Goal: Task Accomplishment & Management: Manage account settings

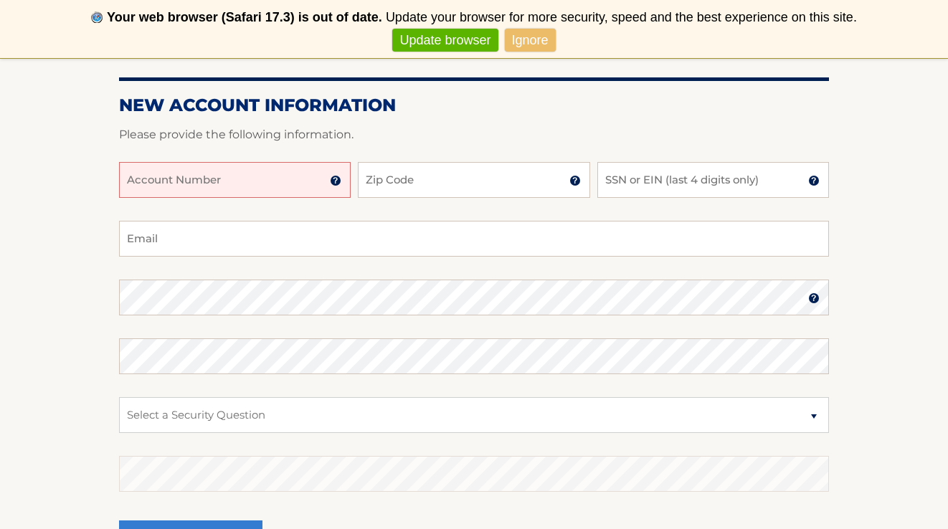
scroll to position [209, 0]
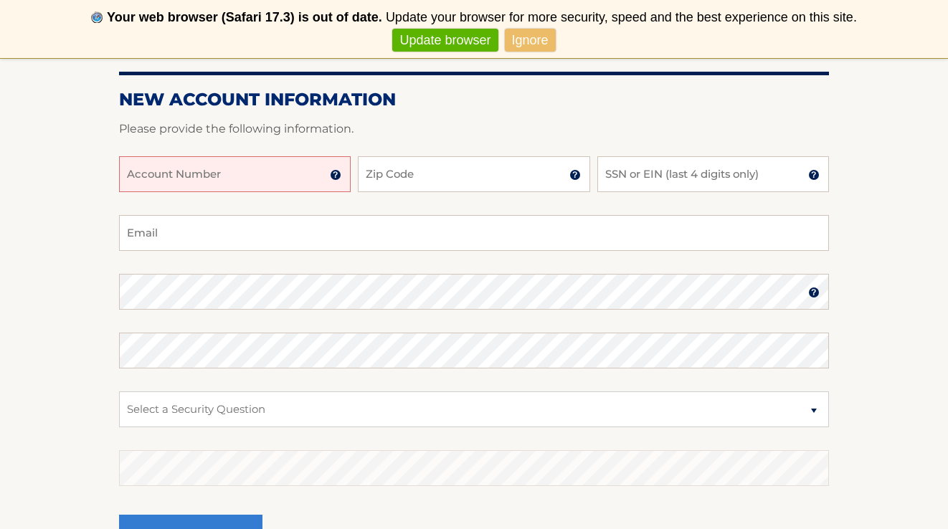
click at [242, 179] on input "Account Number" at bounding box center [235, 174] width 232 height 36
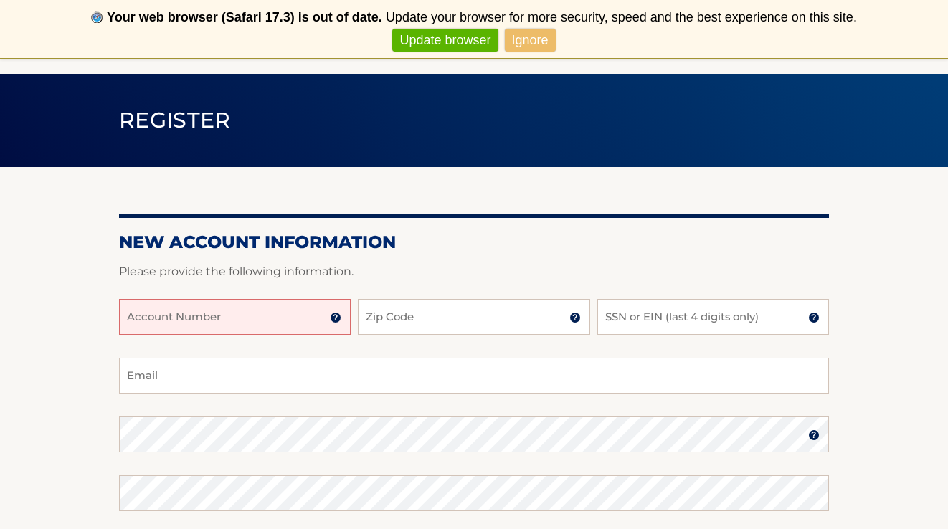
scroll to position [73, 0]
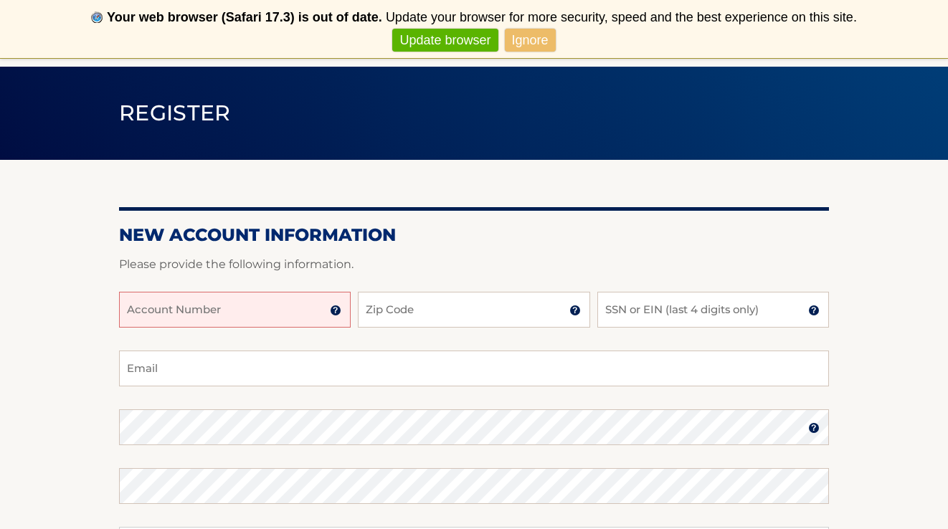
click at [458, 46] on link "Update browser" at bounding box center [444, 41] width 105 height 24
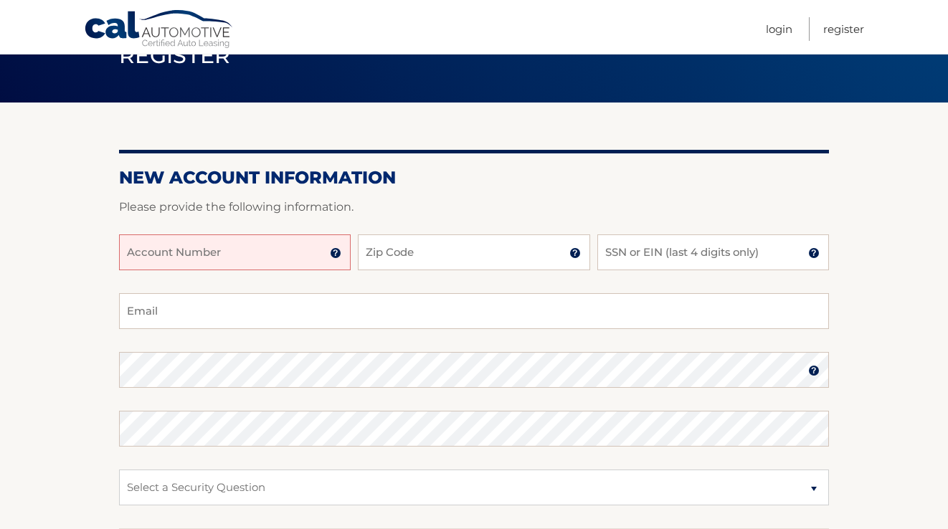
click at [269, 240] on input "Account Number" at bounding box center [235, 253] width 232 height 36
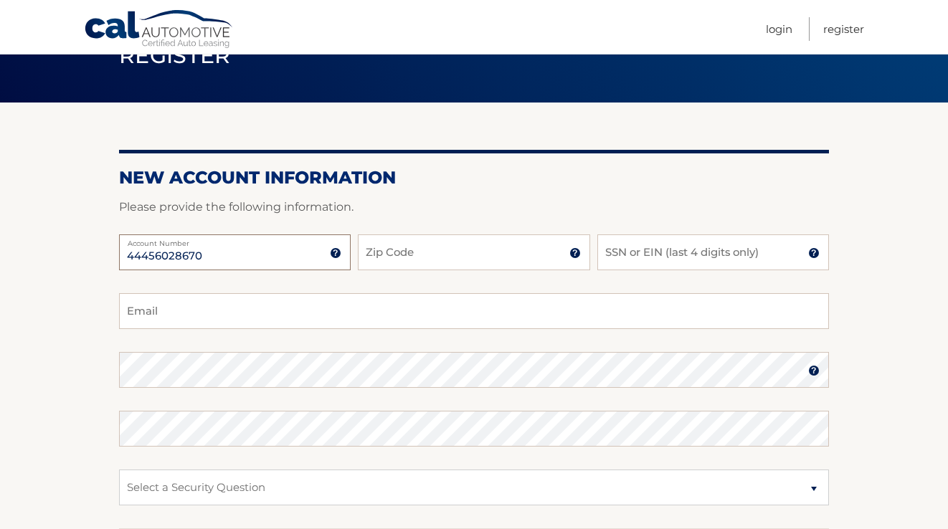
type input "44456028670"
type input "07712"
click at [641, 250] on input "SSN or EIN (last 4 digits only)" at bounding box center [714, 253] width 232 height 36
type input "7210"
click at [445, 331] on fieldset "Email Password Password should be a minimum of 6 characters and is case sensiti…" at bounding box center [474, 477] width 710 height 369
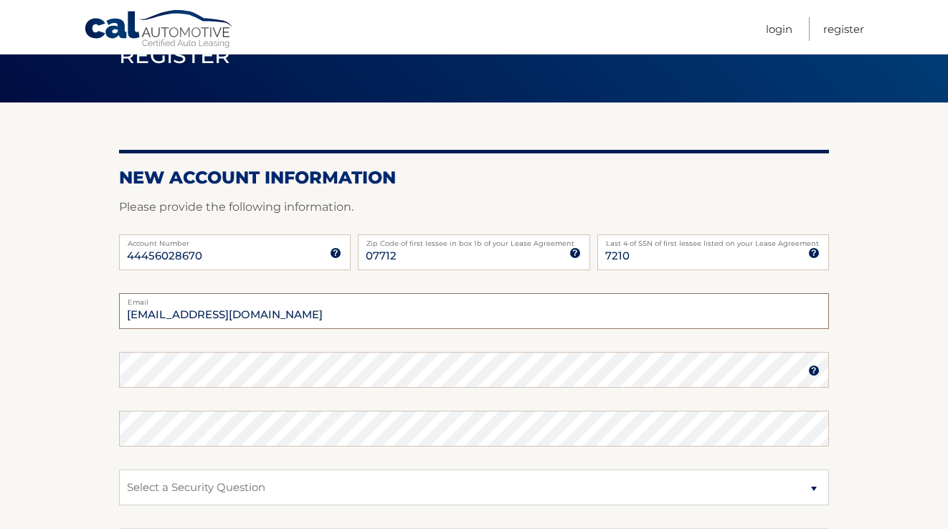
type input "lmarcus87@aol.com"
click at [472, 374] on fieldset "lmarcus87@aol.com Email Password Password should be a minimum of 6 characters a…" at bounding box center [474, 477] width 710 height 369
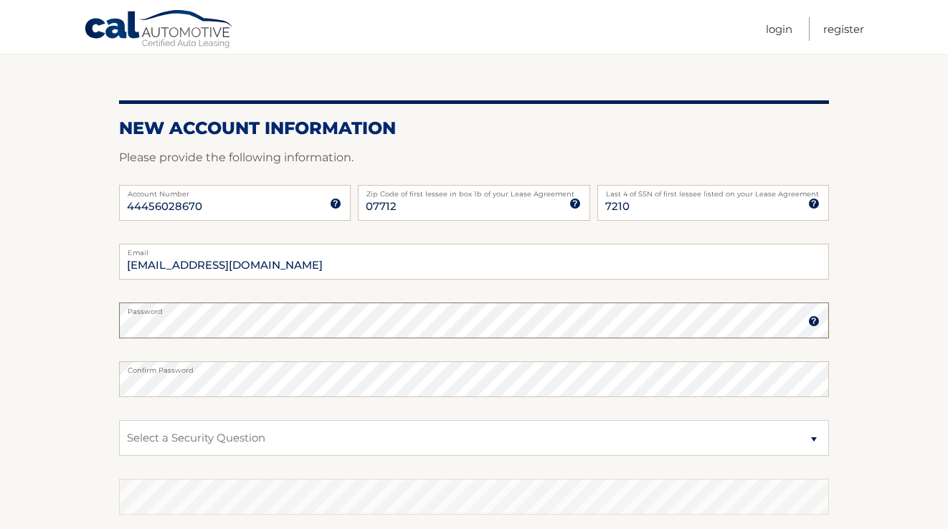
scroll to position [217, 0]
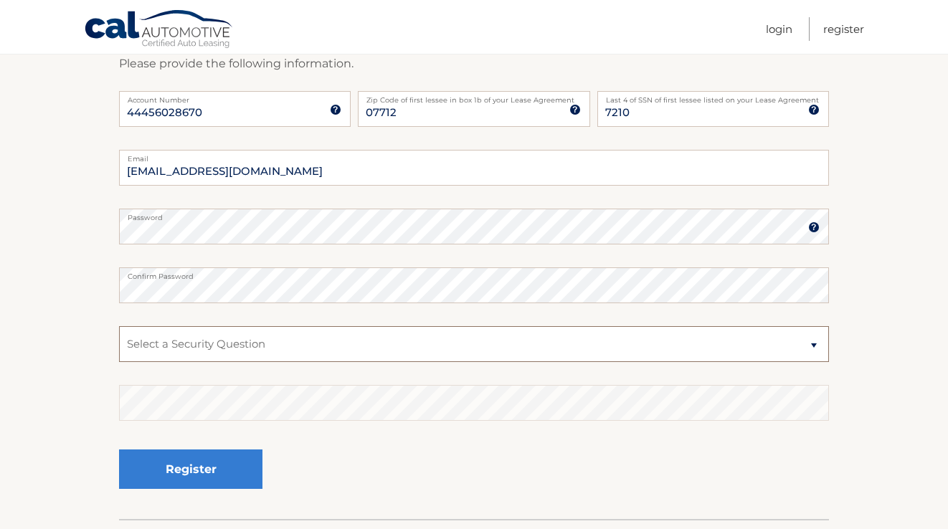
select select "1"
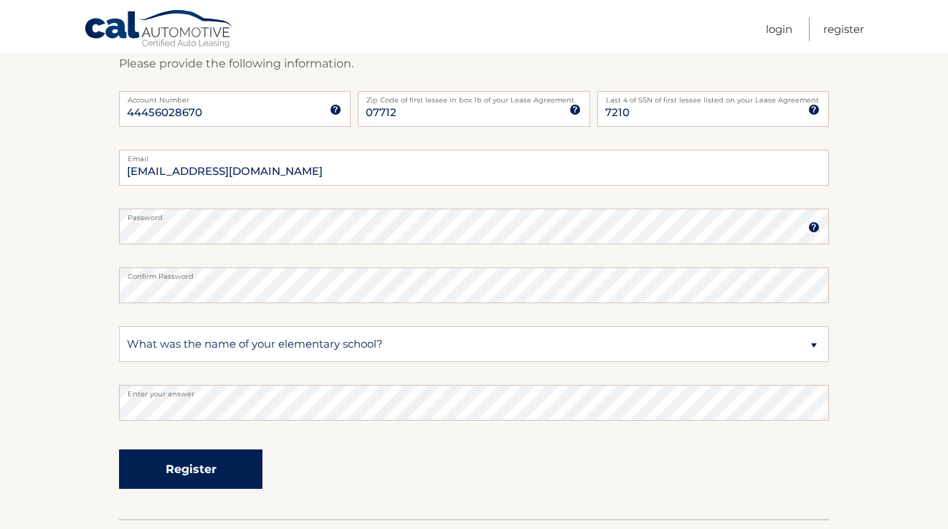
drag, startPoint x: 251, startPoint y: 383, endPoint x: 204, endPoint y: 485, distance: 112.0
click at [204, 485] on button "Register" at bounding box center [190, 469] width 143 height 39
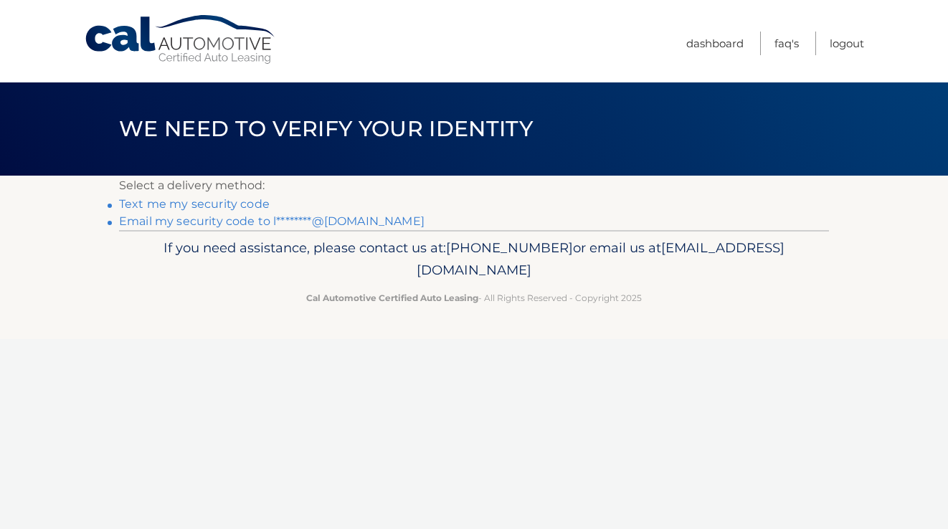
click at [206, 207] on link "Text me my security code" at bounding box center [194, 204] width 151 height 14
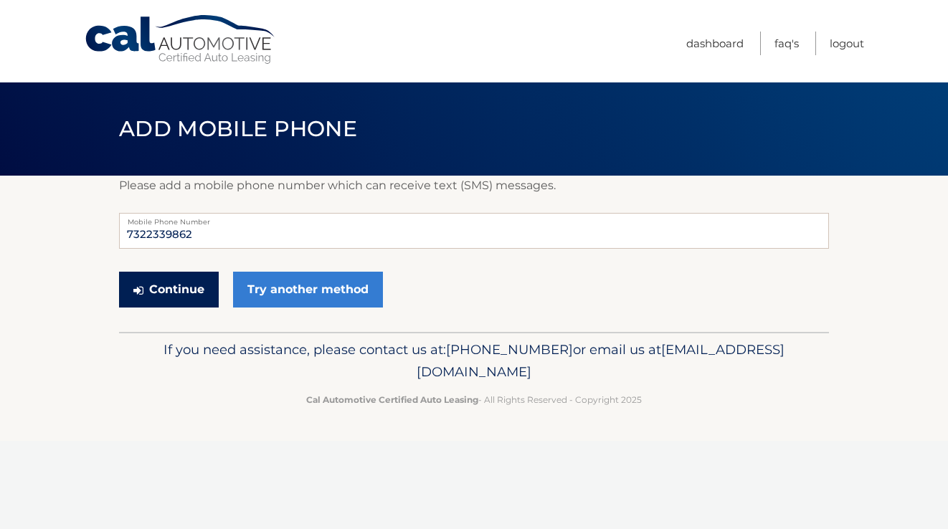
type input "7322339862"
click at [173, 292] on button "Continue" at bounding box center [169, 290] width 100 height 36
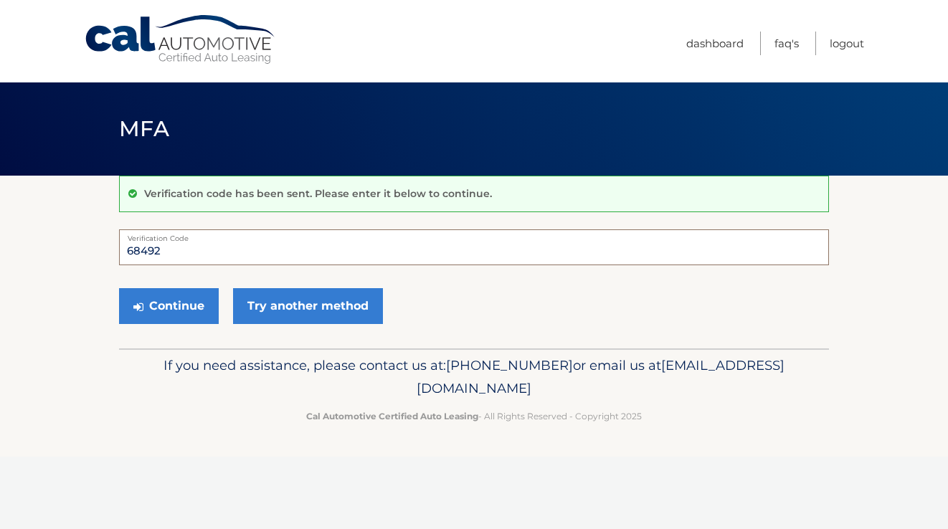
type input "684924"
click at [169, 306] on button "Continue" at bounding box center [169, 306] width 100 height 36
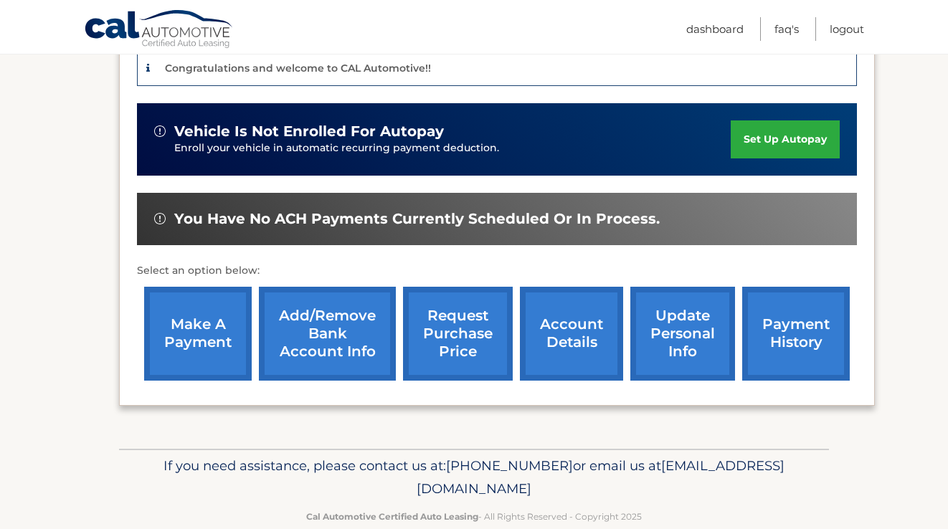
scroll to position [364, 0]
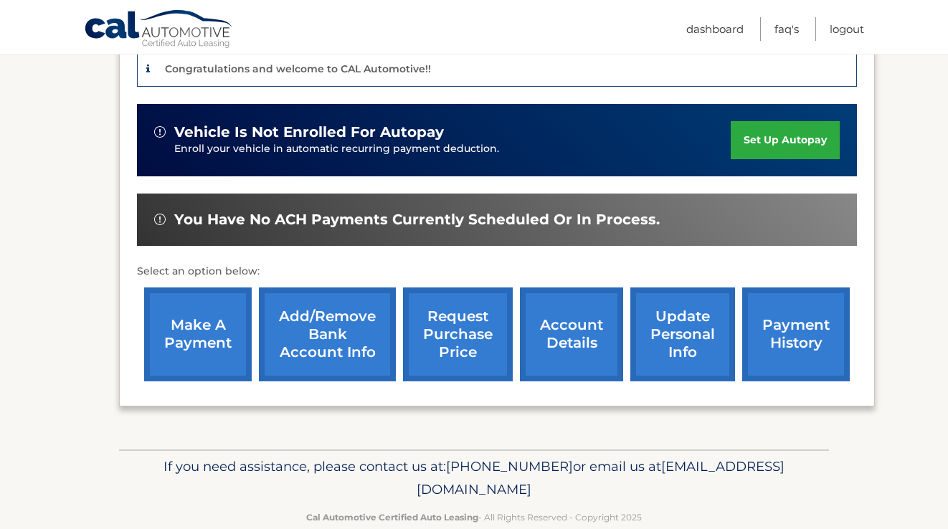
click at [767, 141] on link "set up autopay" at bounding box center [785, 140] width 109 height 38
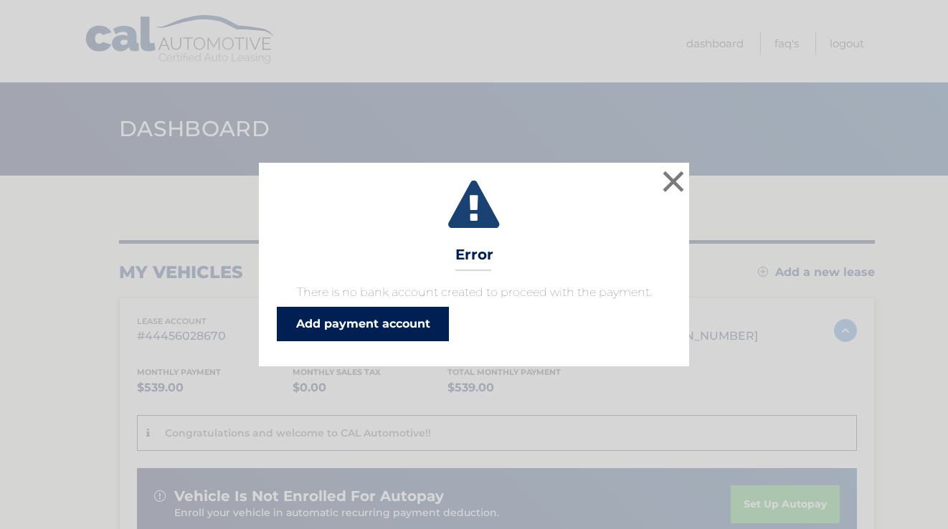
click at [379, 326] on link "Add payment account" at bounding box center [363, 324] width 172 height 34
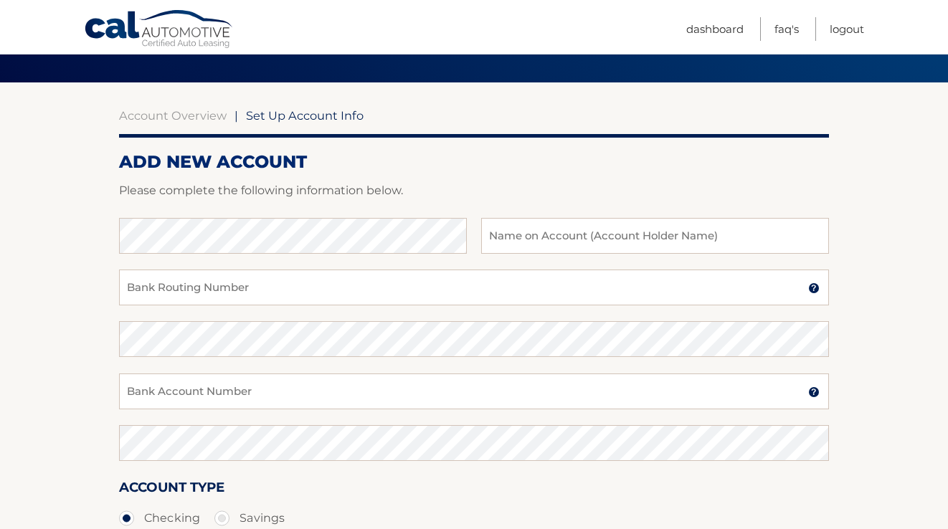
scroll to position [104, 0]
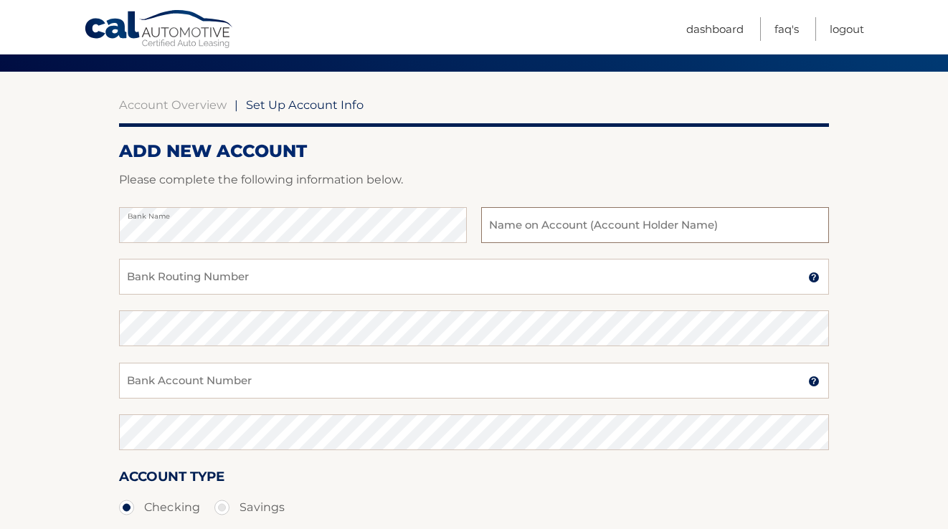
click at [537, 228] on input "text" at bounding box center [655, 225] width 348 height 36
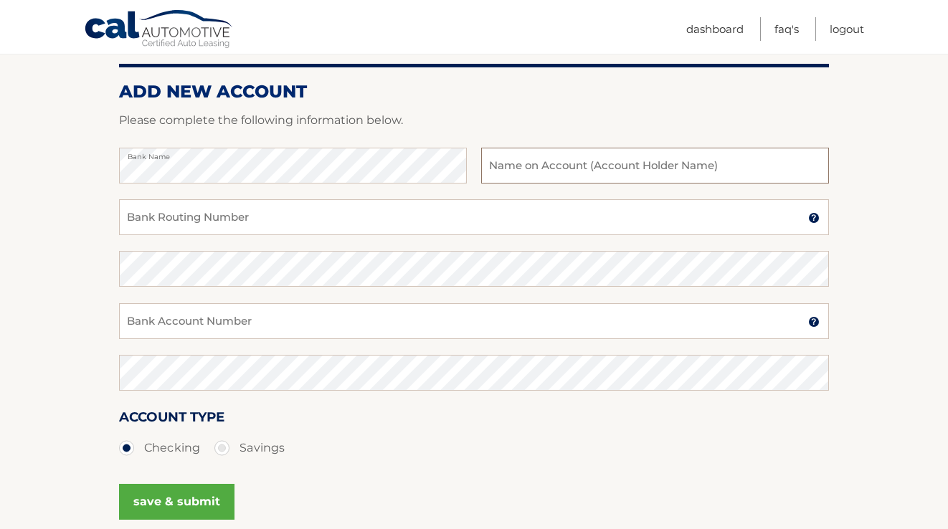
scroll to position [163, 0]
type input "[PERSON_NAME]"
click at [306, 227] on input "Bank Routing Number" at bounding box center [474, 218] width 710 height 36
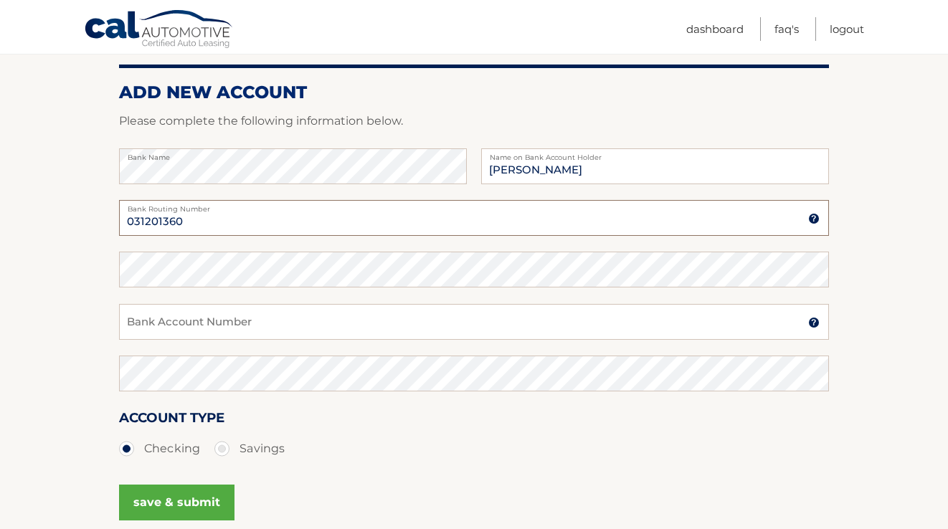
type input "031201360"
click at [293, 321] on input "Bank Account Number" at bounding box center [474, 322] width 710 height 36
type input "4306058804"
click at [195, 508] on button "save & submit" at bounding box center [176, 503] width 115 height 36
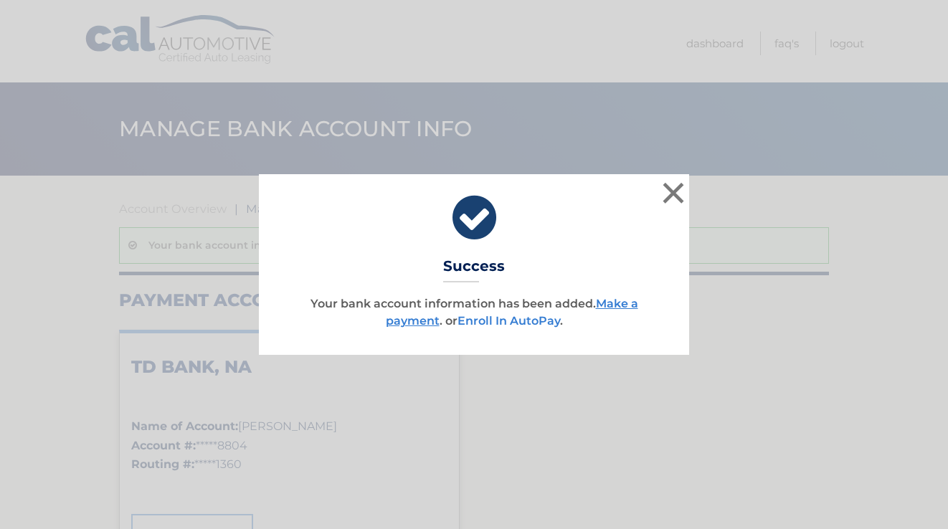
click at [516, 323] on link "Enroll In AutoPay" at bounding box center [509, 321] width 103 height 14
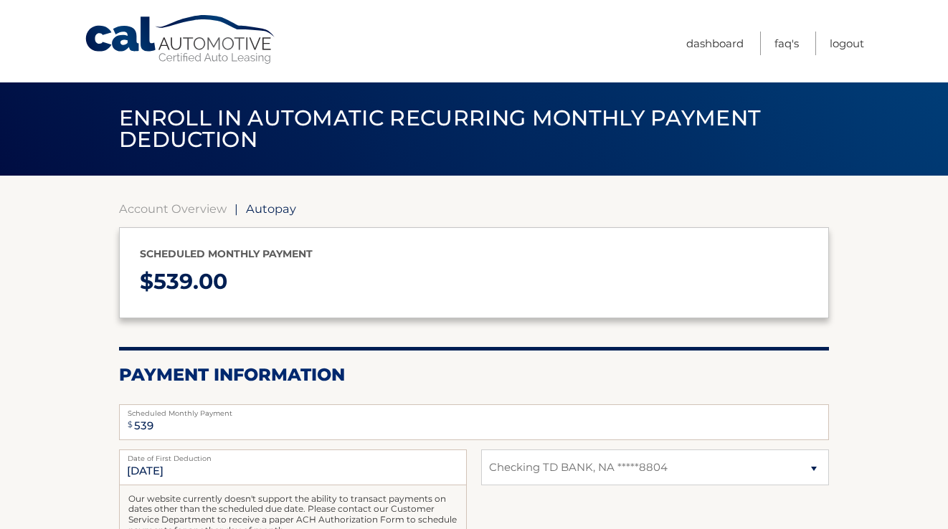
select select "N2FjNzZkMjQtYjliZS00ODliLWIyN2UtNmIxY2Q4YzUyNmQ3"
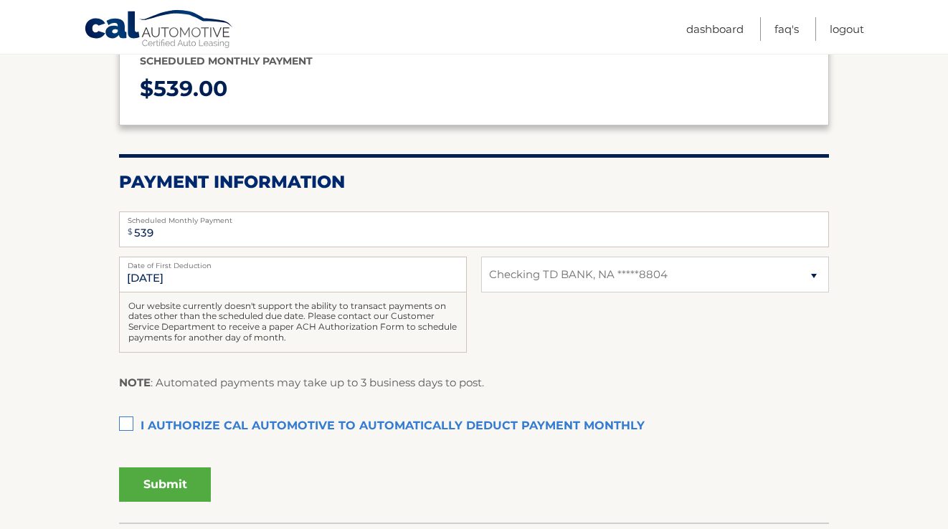
scroll to position [216, 0]
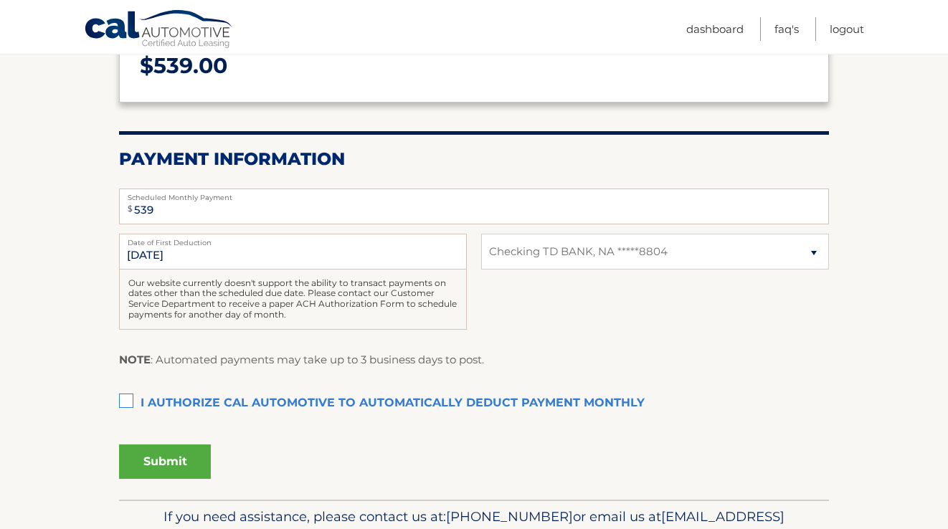
click at [126, 398] on label "I authorize cal automotive to automatically deduct payment monthly This checkbo…" at bounding box center [474, 403] width 710 height 29
click at [0, 0] on input "I authorize cal automotive to automatically deduct payment monthly This checkbo…" at bounding box center [0, 0] width 0 height 0
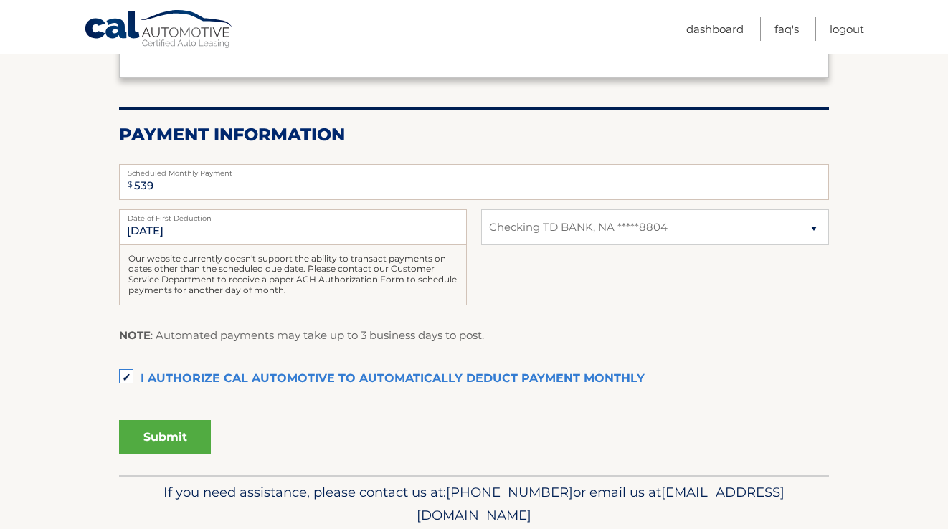
scroll to position [241, 0]
click at [151, 435] on button "Submit" at bounding box center [165, 437] width 92 height 34
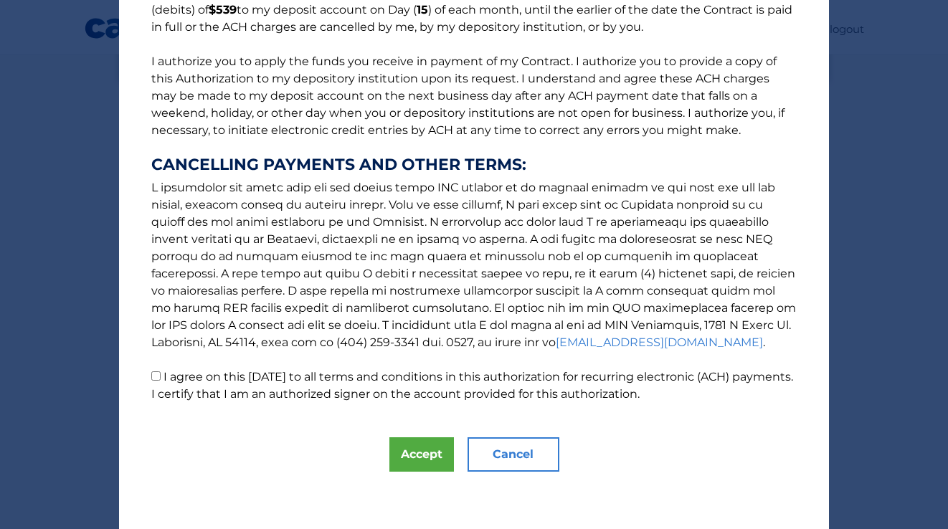
scroll to position [148, 0]
click at [418, 452] on button "Accept" at bounding box center [421, 455] width 65 height 34
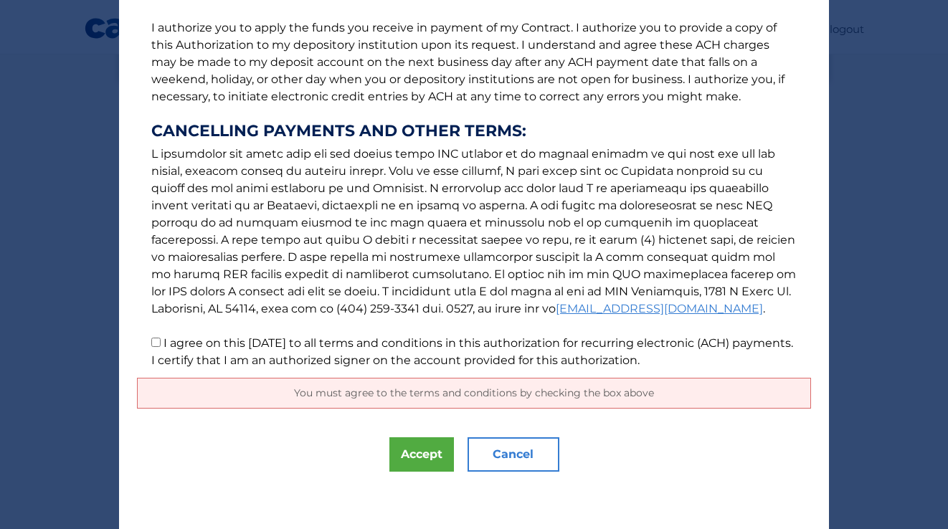
scroll to position [182, 0]
click at [433, 393] on span "You must agree to the terms and conditions by checking the box above" at bounding box center [474, 393] width 360 height 13
click at [155, 346] on input "I agree on this 10/12/2025 to all terms and conditions in this authorization fo…" at bounding box center [155, 342] width 9 height 9
checkbox input "true"
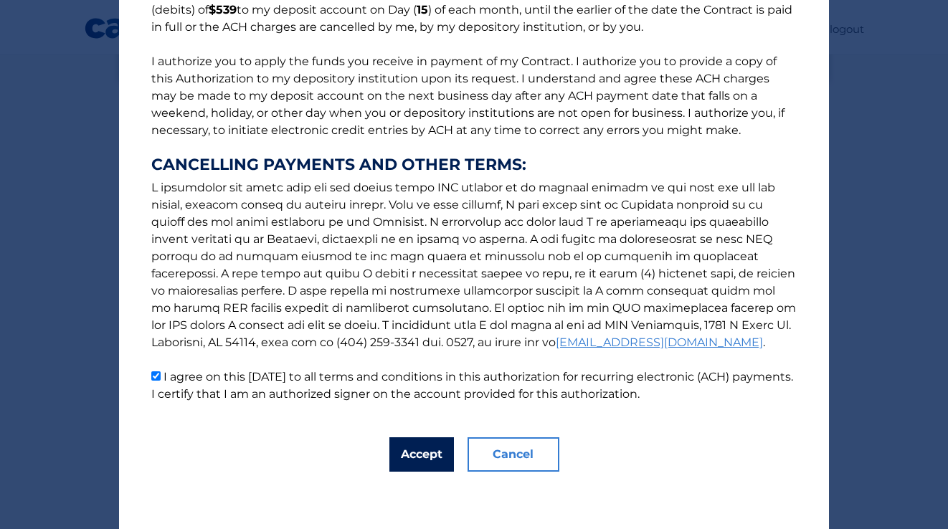
click at [420, 451] on button "Accept" at bounding box center [421, 455] width 65 height 34
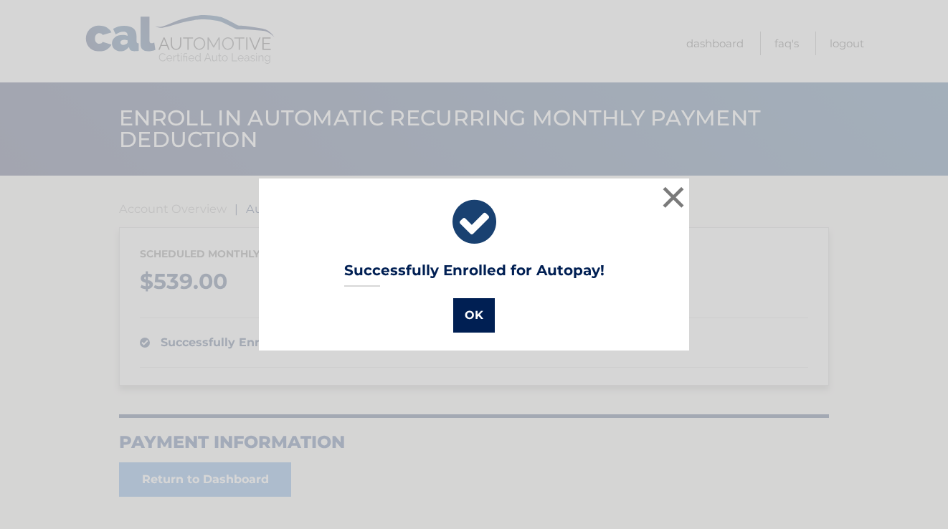
click at [476, 320] on button "OK" at bounding box center [474, 315] width 42 height 34
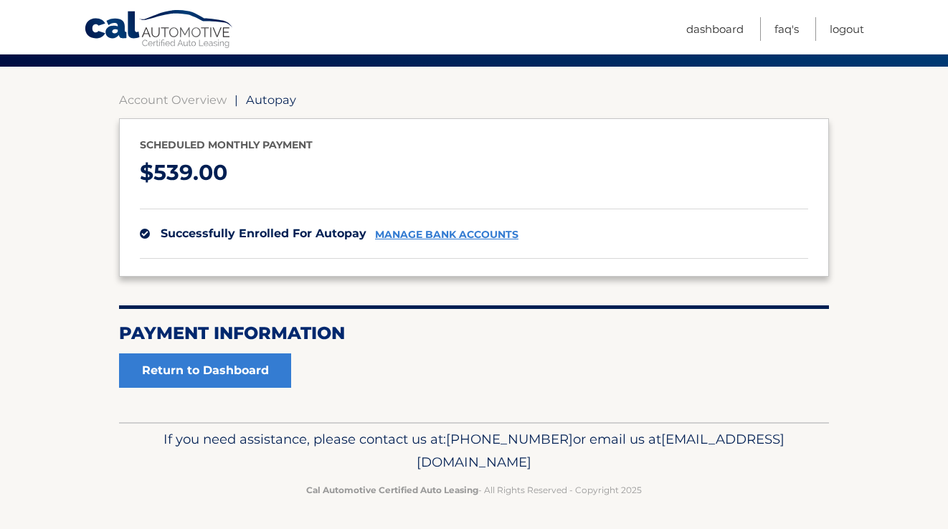
scroll to position [108, 0]
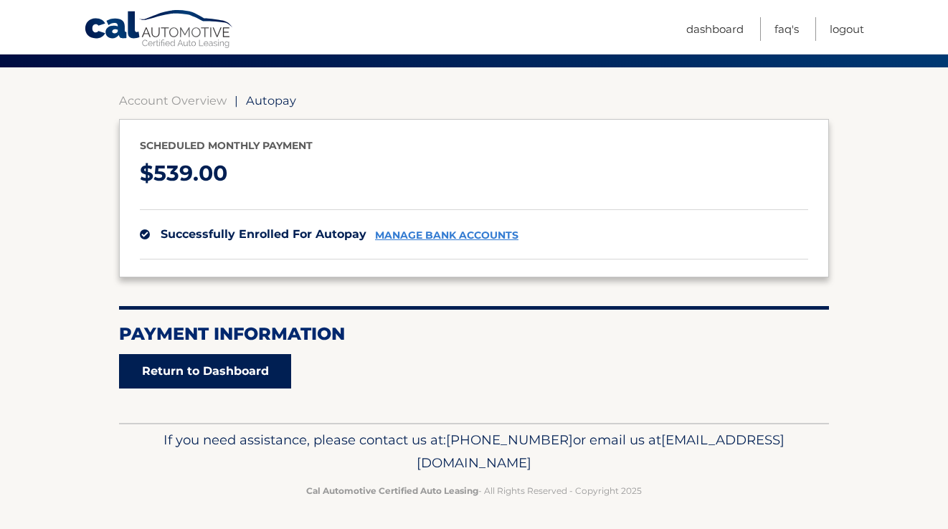
click at [242, 367] on link "Return to Dashboard" at bounding box center [205, 371] width 172 height 34
